Goal: Find specific page/section: Find specific page/section

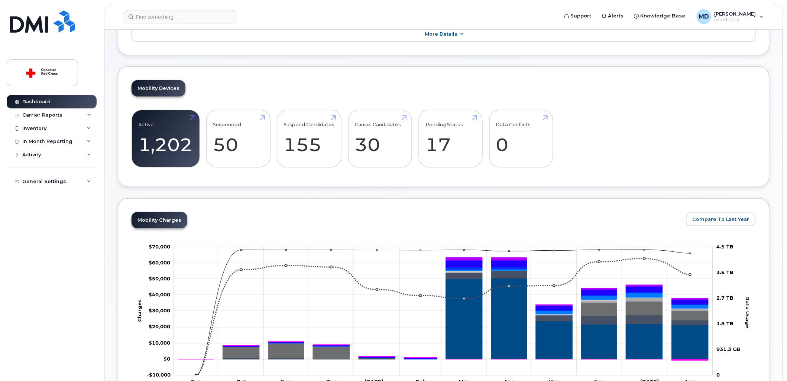
scroll to position [165, 0]
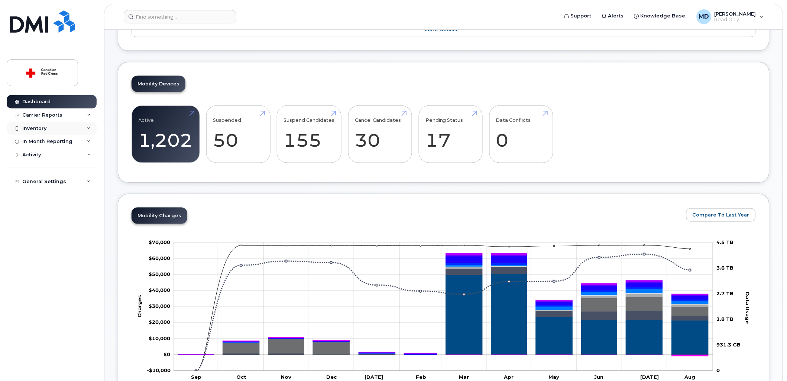
click at [41, 129] on div "Inventory" at bounding box center [34, 129] width 24 height 6
click at [41, 134] on div "Inventory" at bounding box center [52, 128] width 90 height 13
click at [41, 133] on div "Inventory" at bounding box center [52, 128] width 90 height 13
click at [41, 135] on link "Mobility Devices" at bounding box center [58, 142] width 77 height 14
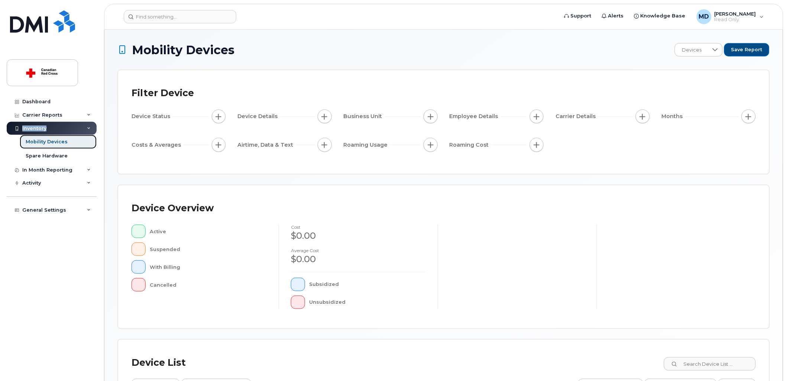
click at [40, 138] on link "Mobility Devices" at bounding box center [58, 142] width 77 height 14
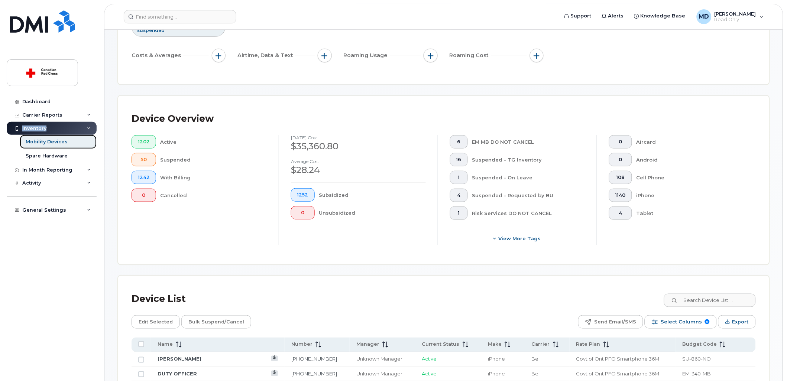
scroll to position [206, 0]
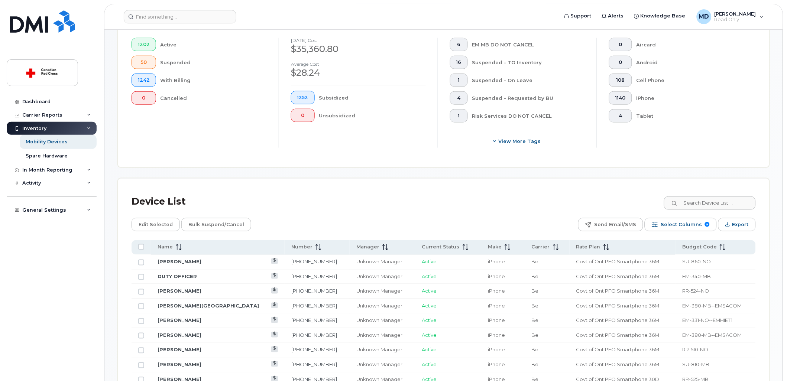
click at [694, 204] on input at bounding box center [710, 203] width 93 height 13
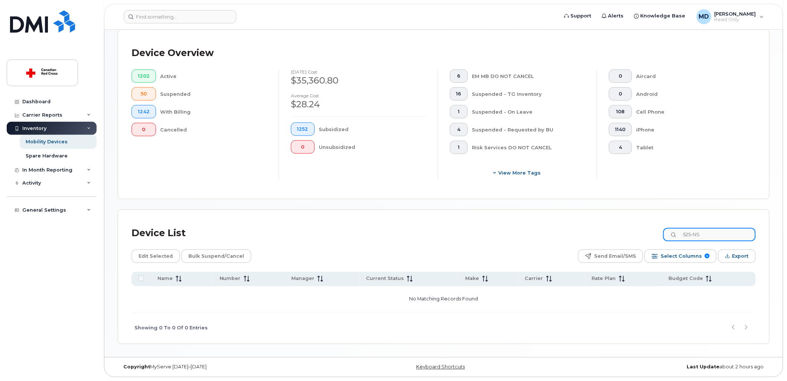
click at [714, 233] on input "525-NS" at bounding box center [710, 234] width 93 height 13
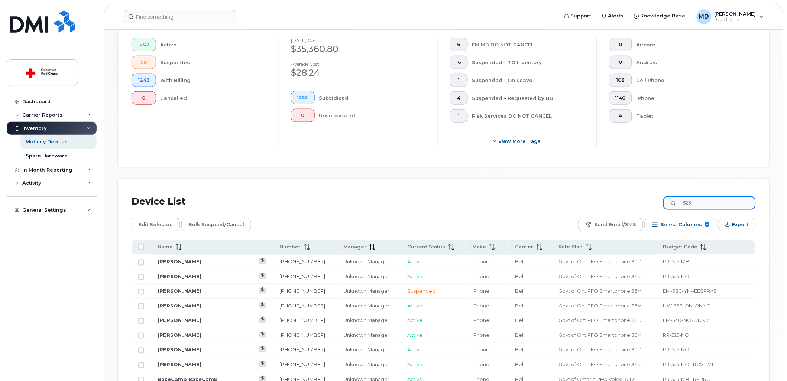
type input "525-"
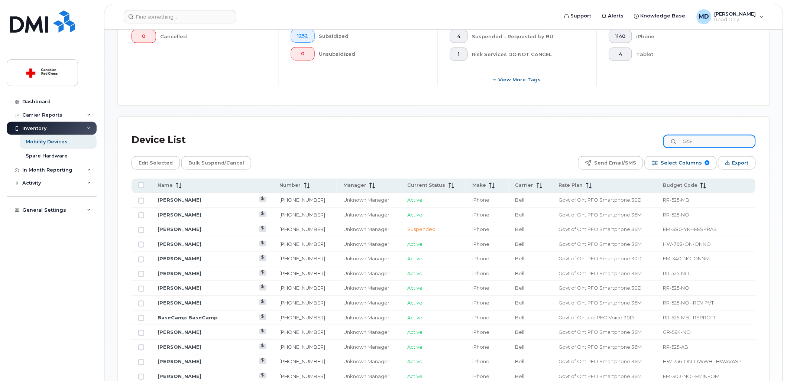
scroll to position [390, 0]
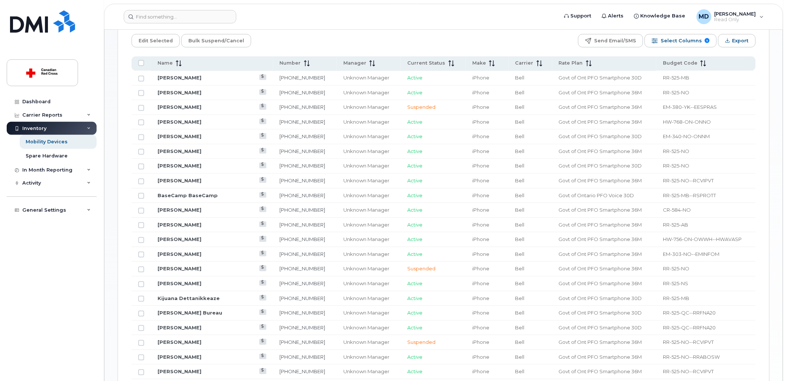
click at [358, 290] on td "Unknown Manager" at bounding box center [369, 284] width 64 height 15
click at [466, 180] on td "iPhone" at bounding box center [487, 181] width 43 height 15
